Goal: Information Seeking & Learning: Learn about a topic

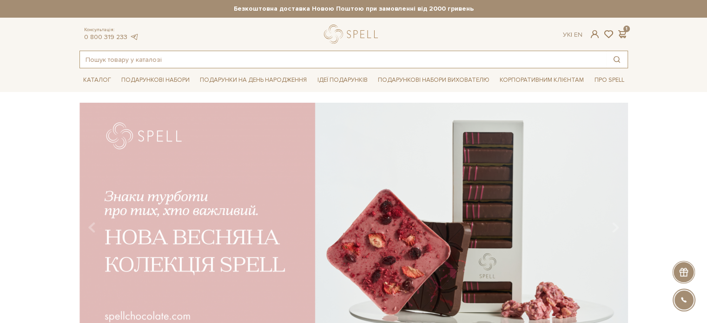
click at [174, 60] on input "text" at bounding box center [343, 59] width 526 height 17
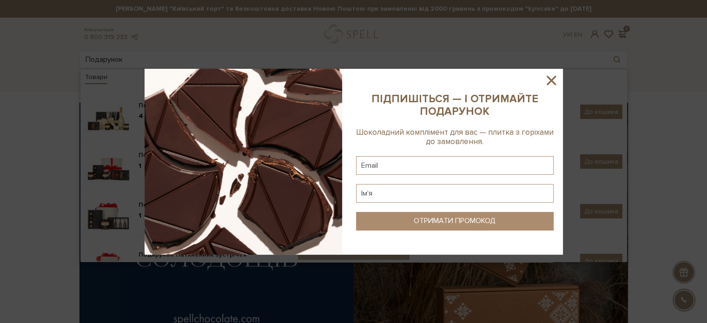
click at [558, 76] on icon at bounding box center [552, 81] width 16 height 16
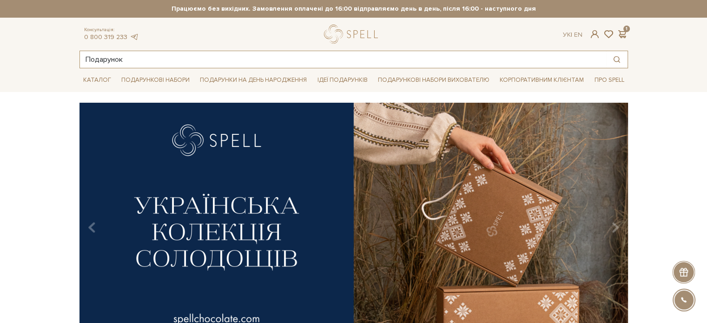
click at [136, 61] on input "Подарунок" at bounding box center [343, 59] width 526 height 17
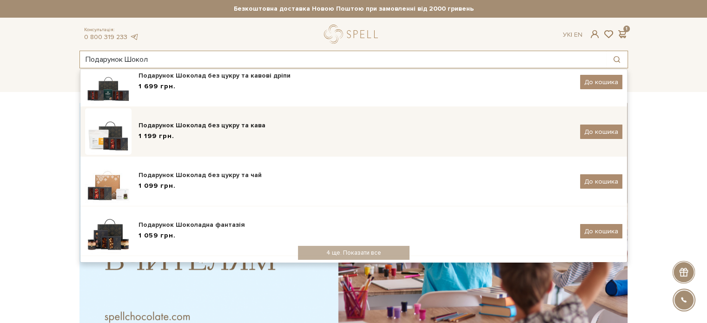
scroll to position [93, 0]
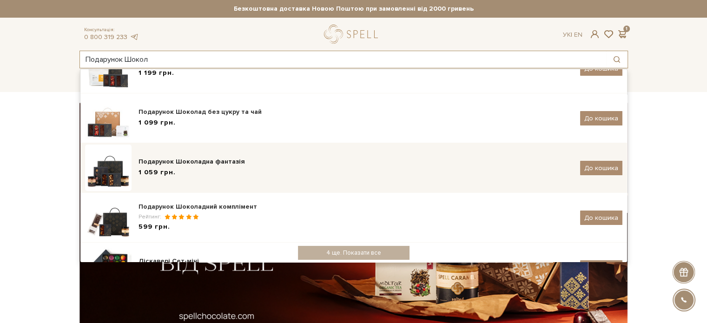
type input "Подарунок Шокол"
click at [214, 162] on div "Подарунок Шоколадна фантазія" at bounding box center [356, 161] width 435 height 9
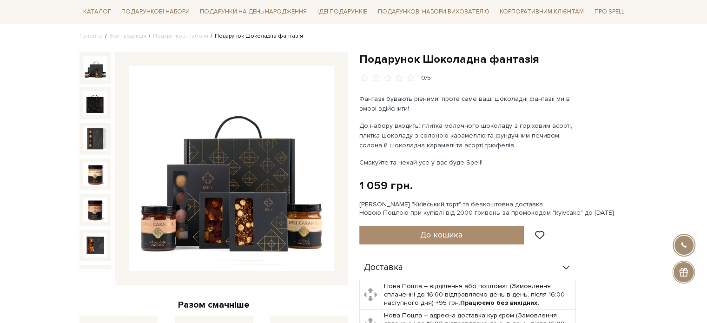
scroll to position [93, 0]
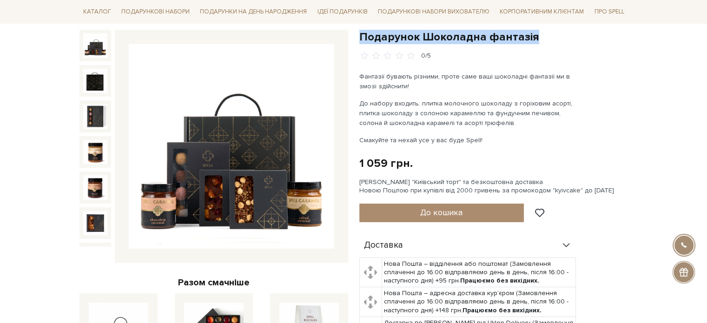
drag, startPoint x: 544, startPoint y: 40, endPoint x: 359, endPoint y: 37, distance: 185.1
copy h1 "Подарунок Шоколадна фантазія"
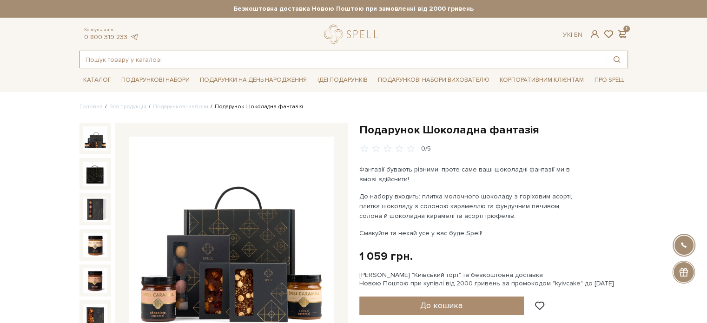
click at [130, 61] on input "text" at bounding box center [343, 59] width 526 height 17
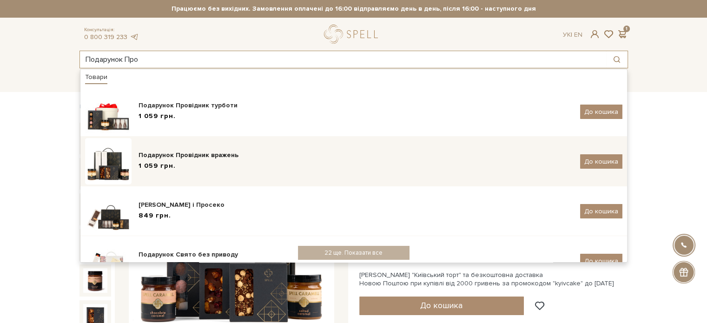
type input "Подарунок Про"
click at [199, 158] on div "Подарунок Провідник вражень" at bounding box center [356, 155] width 435 height 9
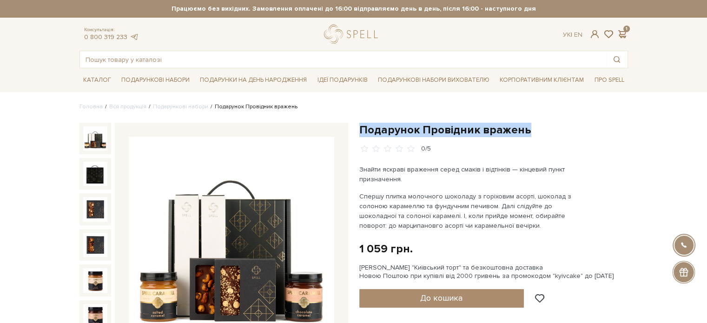
drag, startPoint x: 534, startPoint y: 132, endPoint x: 380, endPoint y: 126, distance: 153.6
click at [361, 126] on h1 "Подарунок Провідник вражень" at bounding box center [494, 130] width 269 height 14
copy h1 "Подарунок Провідник вражень"
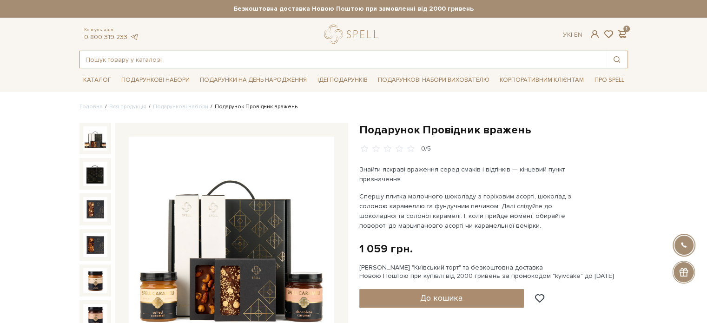
click at [101, 61] on input "text" at bounding box center [343, 59] width 526 height 17
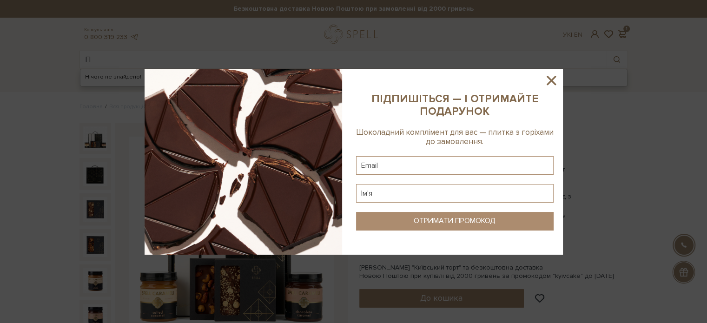
click at [556, 85] on icon at bounding box center [552, 81] width 16 height 16
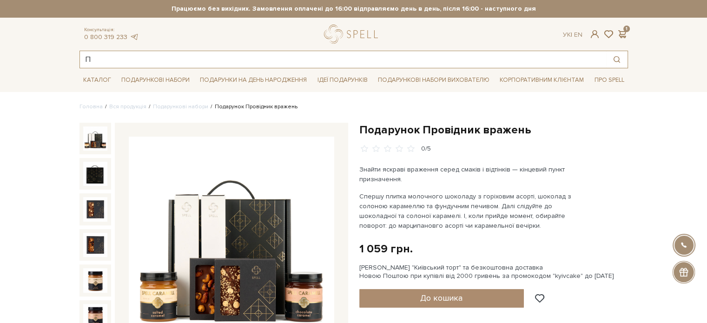
click at [123, 67] on input "П" at bounding box center [343, 59] width 526 height 17
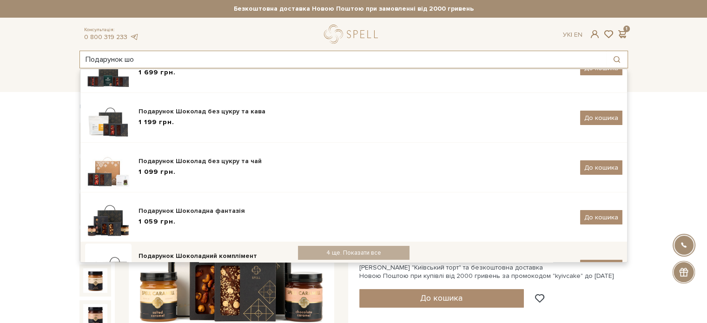
scroll to position [93, 0]
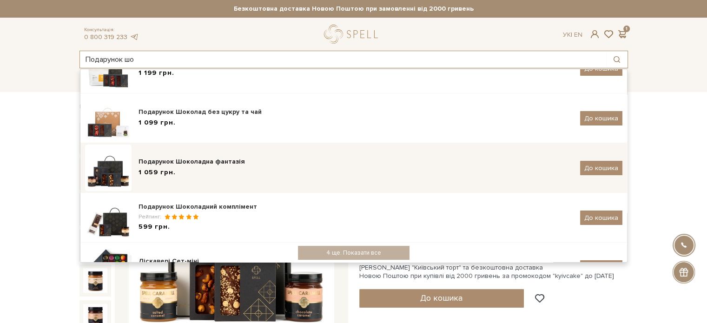
type input "Подарунок шо"
click at [226, 165] on div "Подарунок Шоколадна фантазія" at bounding box center [356, 161] width 435 height 9
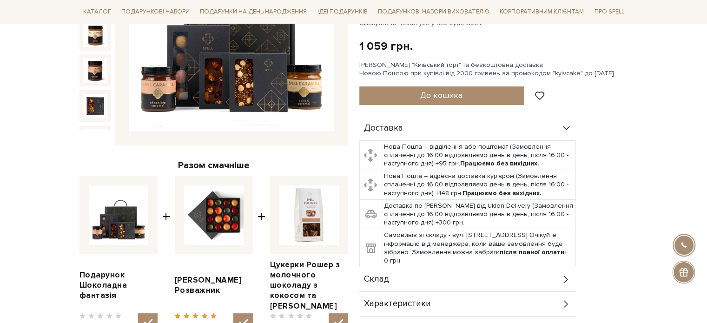
scroll to position [233, 0]
